Goal: Transaction & Acquisition: Purchase product/service

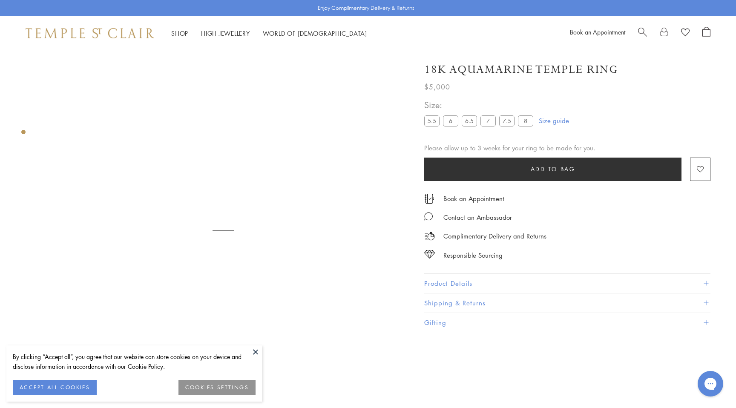
scroll to position [50, 0]
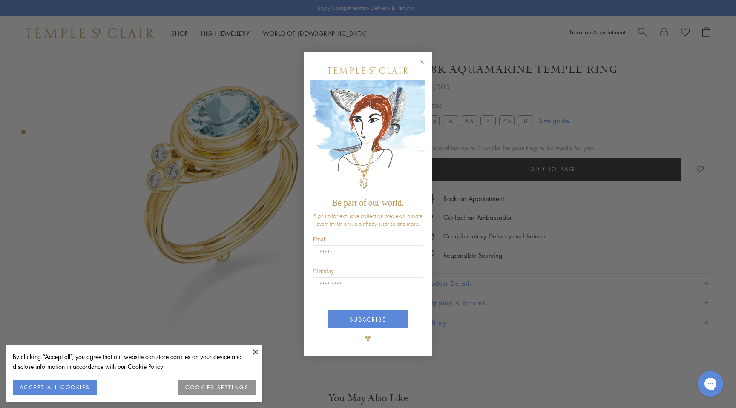
click at [92, 124] on div "Close dialog Be part of our world. Sign up for exclusive collection previews, p…" at bounding box center [368, 204] width 736 height 408
click at [424, 63] on circle "Close dialog" at bounding box center [422, 62] width 10 height 10
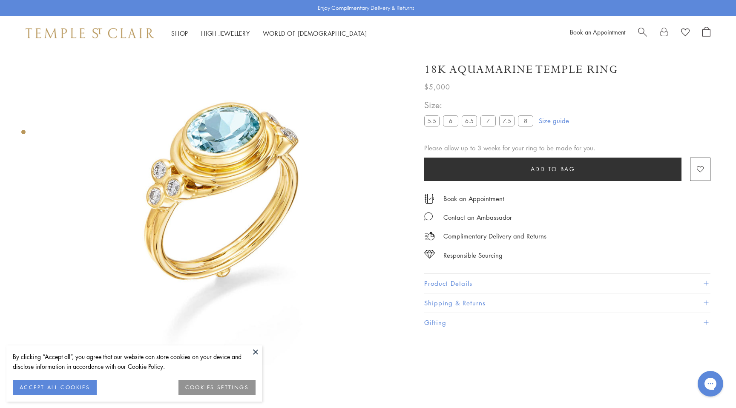
scroll to position [33, 0]
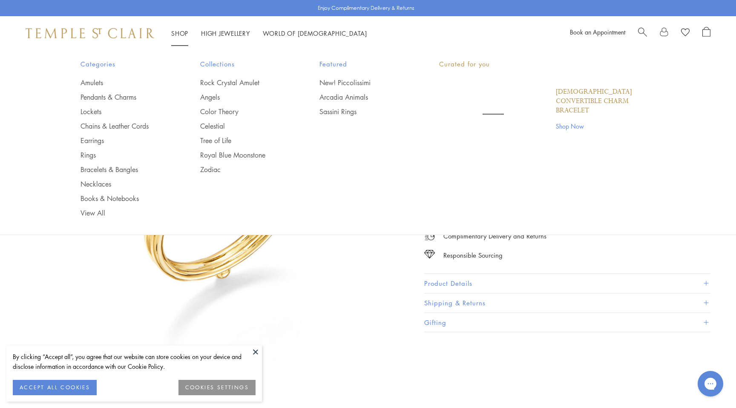
click at [178, 30] on link "Shop Shop" at bounding box center [179, 33] width 17 height 9
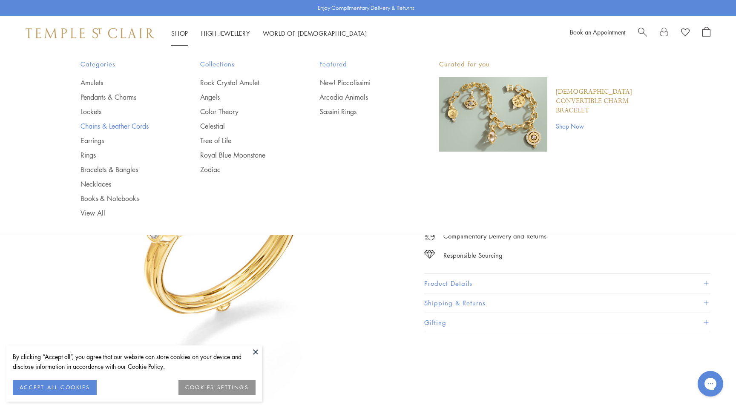
click at [95, 124] on link "Chains & Leather Cords" at bounding box center [124, 125] width 86 height 9
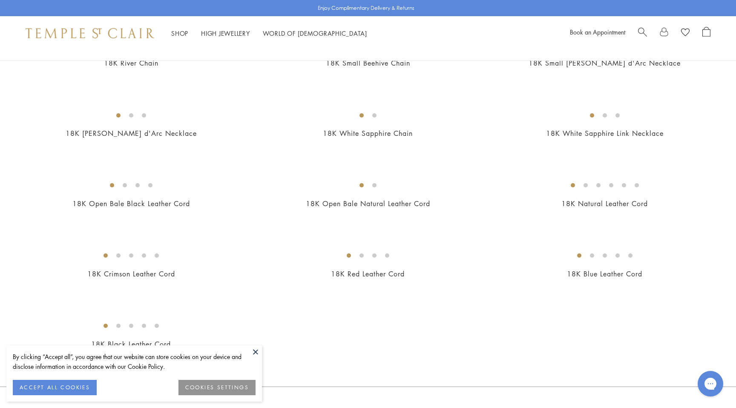
scroll to position [332, 0]
click at [257, 353] on button at bounding box center [255, 352] width 13 height 13
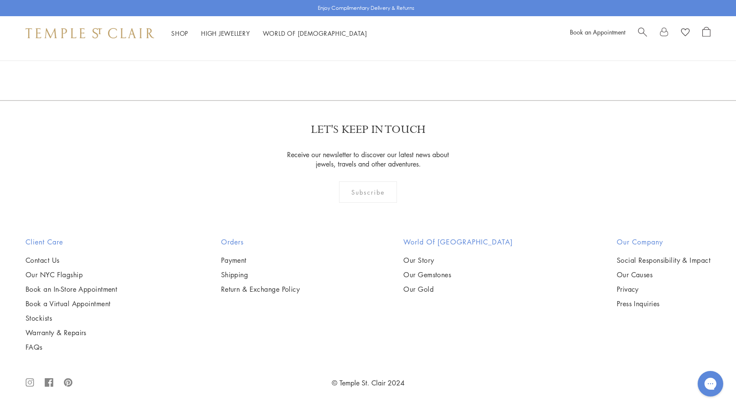
scroll to position [1616, 0]
